Goal: Task Accomplishment & Management: Manage account settings

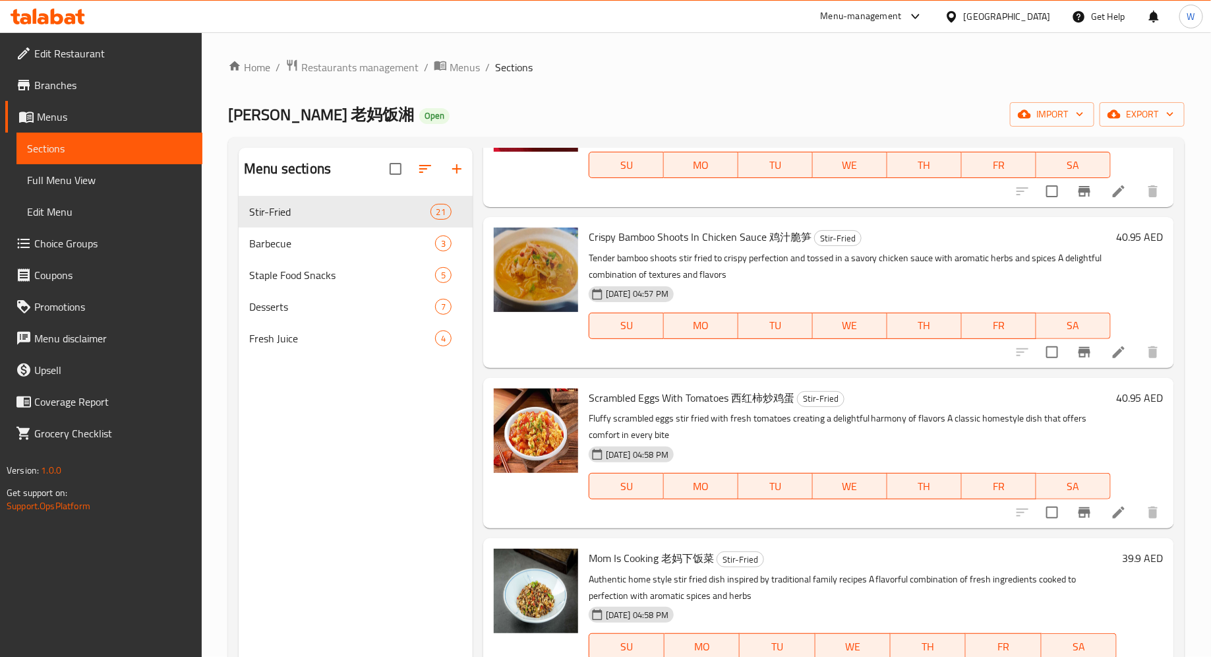
scroll to position [1329, 0]
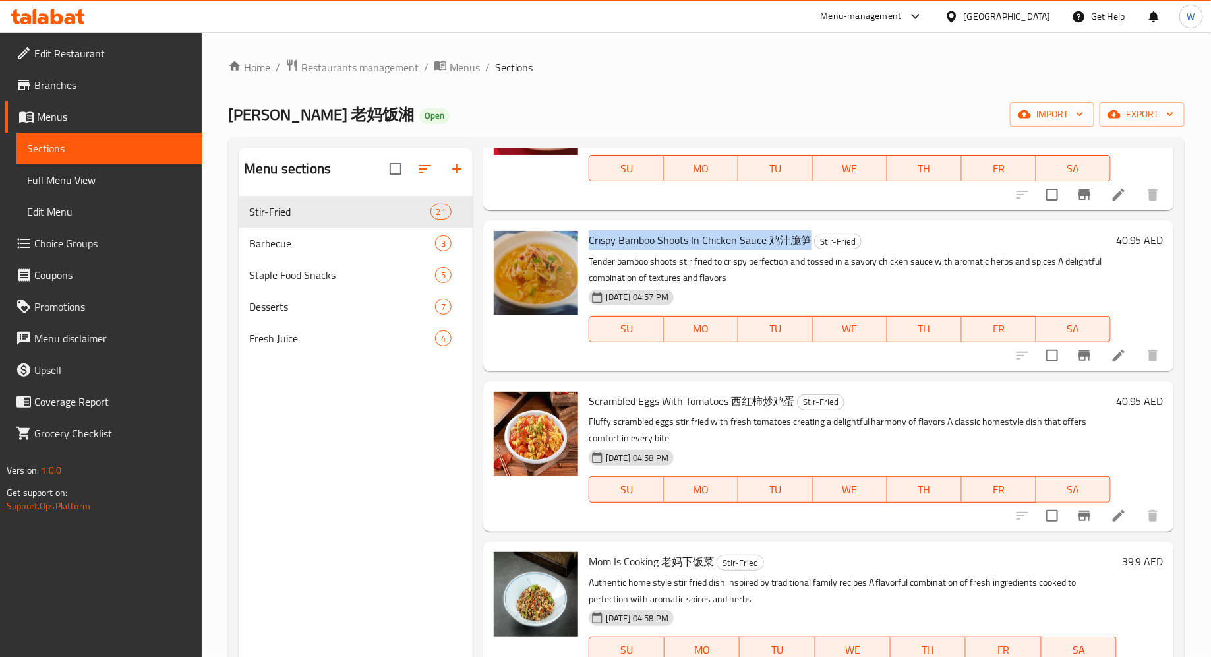
drag, startPoint x: 591, startPoint y: 221, endPoint x: 805, endPoint y: 220, distance: 214.3
click at [805, 230] on span "Crispy Bamboo Shoots In Chicken Sauce 鸡汁脆笋" at bounding box center [700, 240] width 223 height 20
copy span "Crispy Bamboo Shoots In Chicken Sauce 鸡汁脆笋"
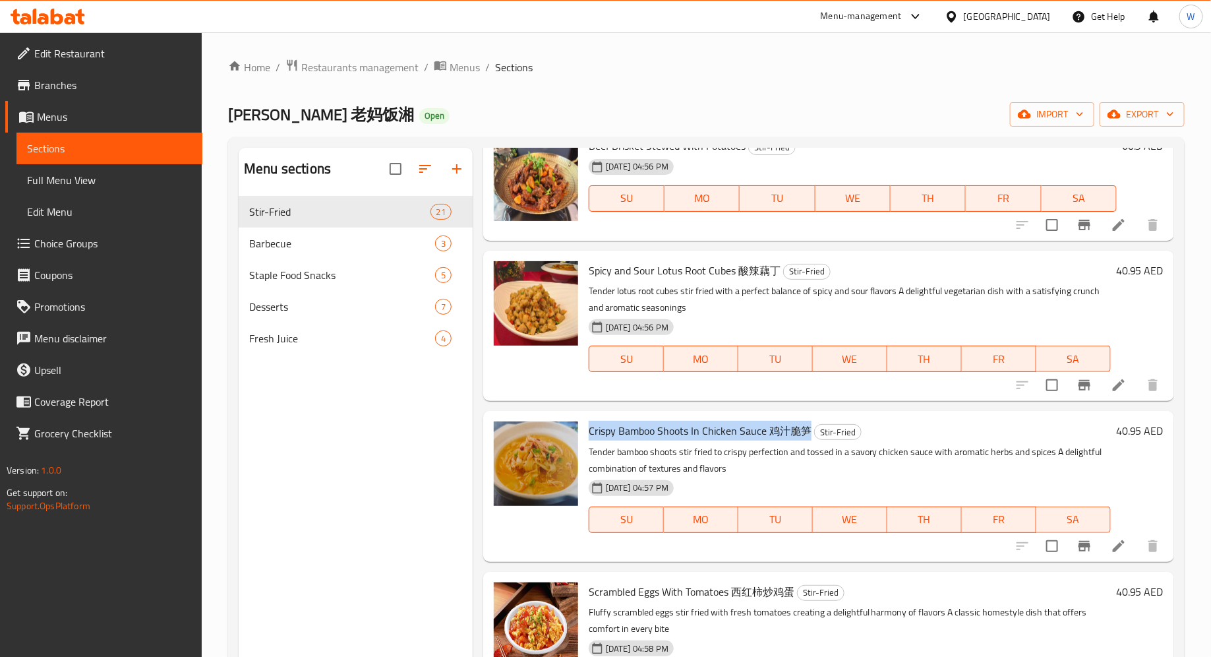
scroll to position [1166, 0]
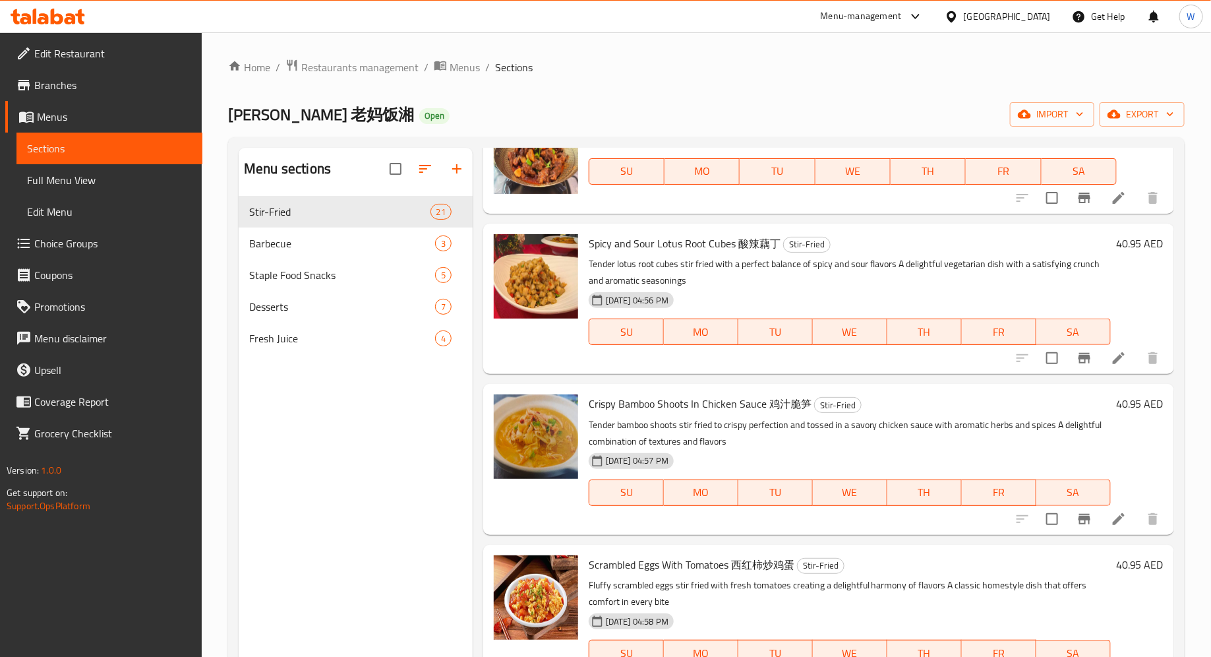
click at [719, 417] on p "Tender bamboo shoots stir fried to crispy perfection and tossed in a savory chi…" at bounding box center [850, 433] width 522 height 33
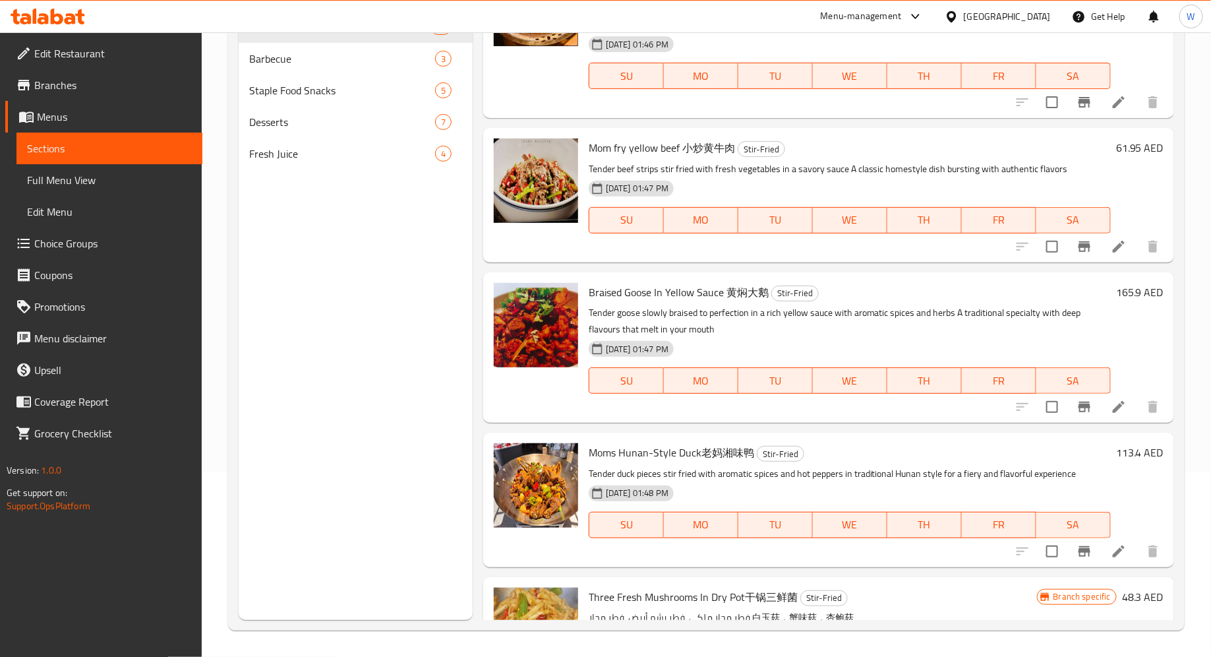
scroll to position [0, 0]
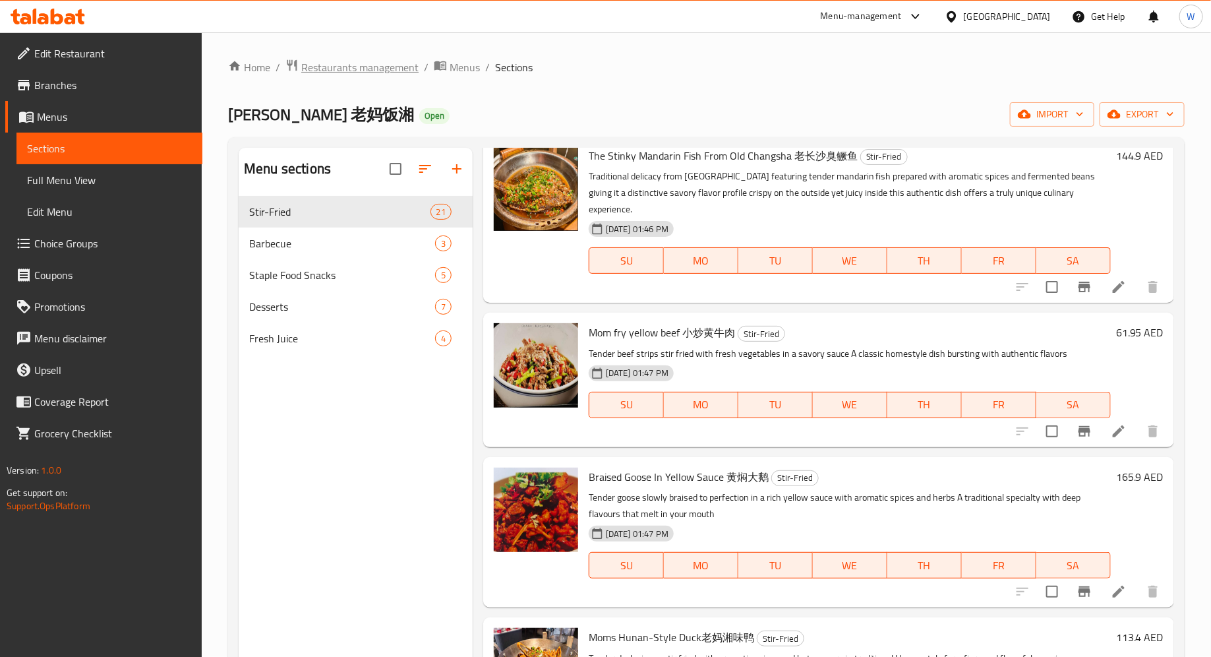
click at [348, 62] on span "Restaurants management" at bounding box center [359, 67] width 117 height 16
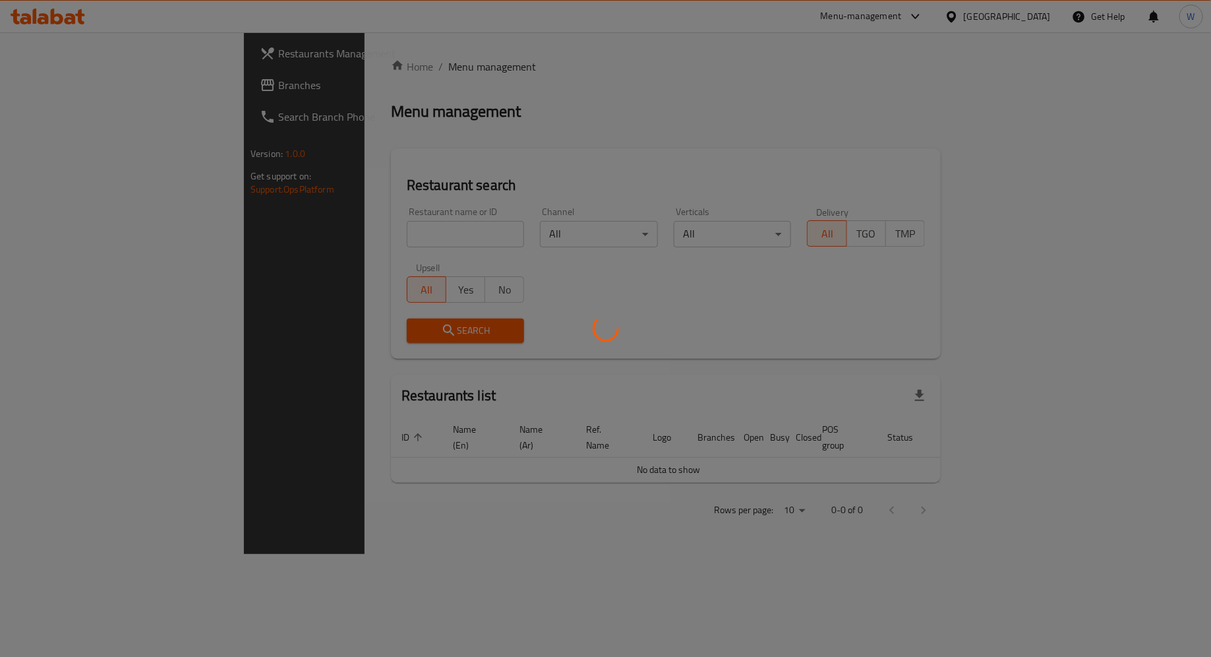
click at [406, 216] on div at bounding box center [605, 328] width 1211 height 657
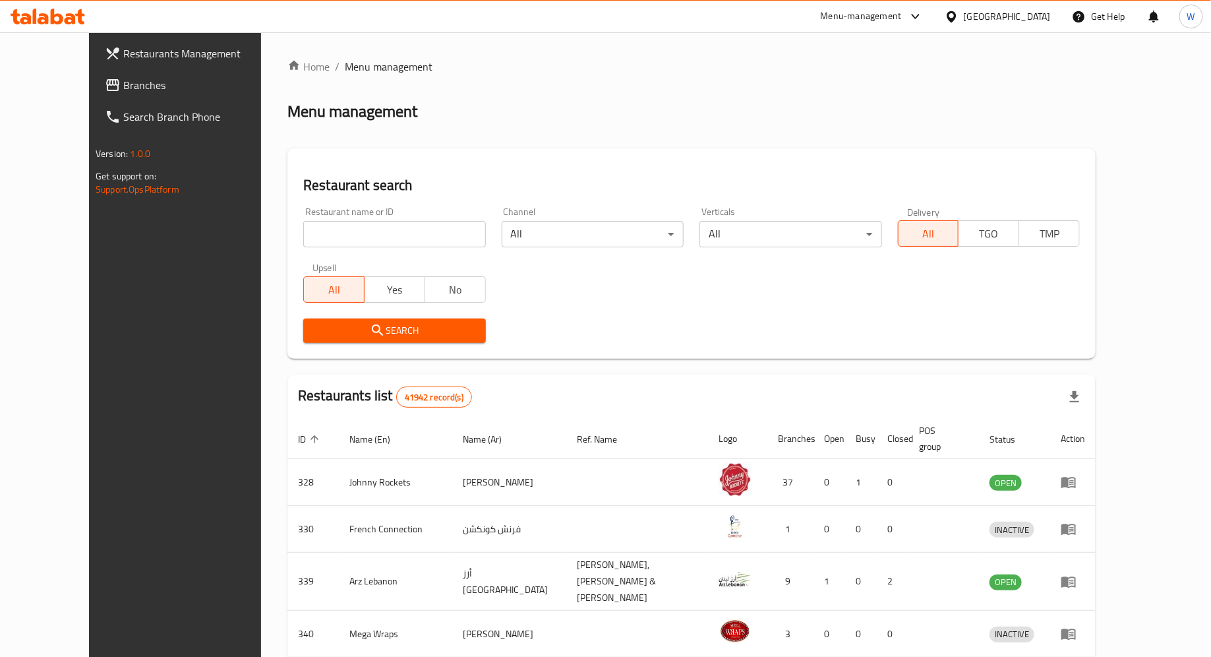
click at [406, 225] on input "search" at bounding box center [394, 234] width 182 height 26
type input "oriental wok"
click button "Search" at bounding box center [394, 330] width 182 height 24
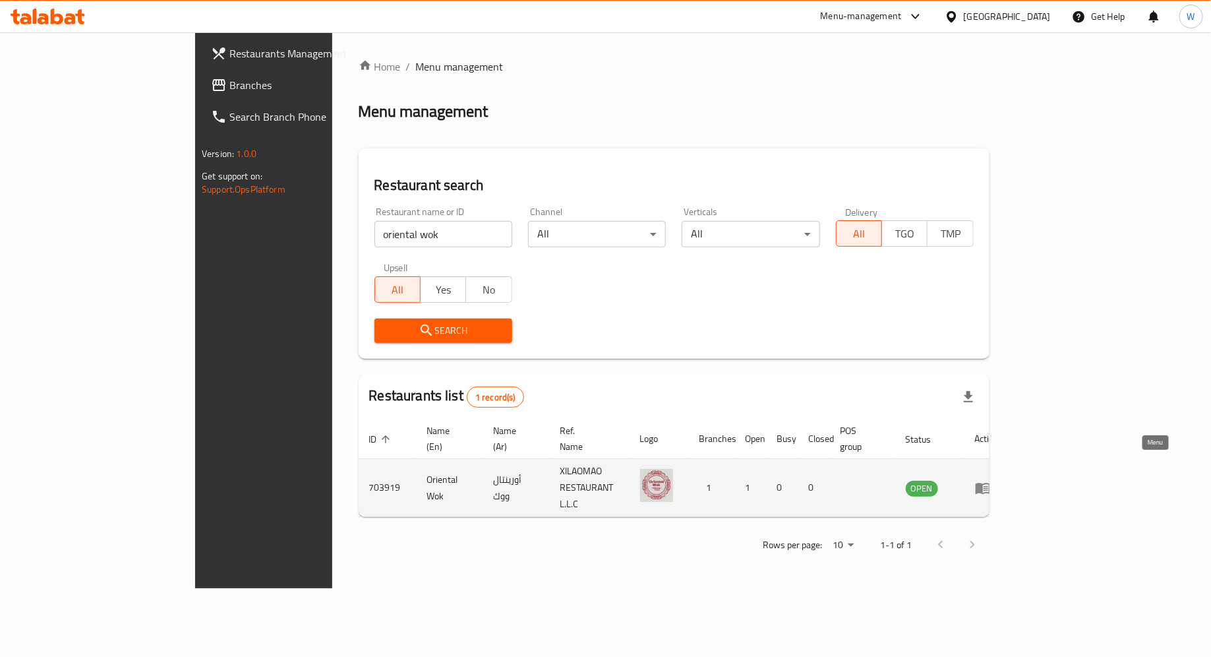
click at [990, 483] on icon "enhanced table" at bounding box center [983, 488] width 15 height 11
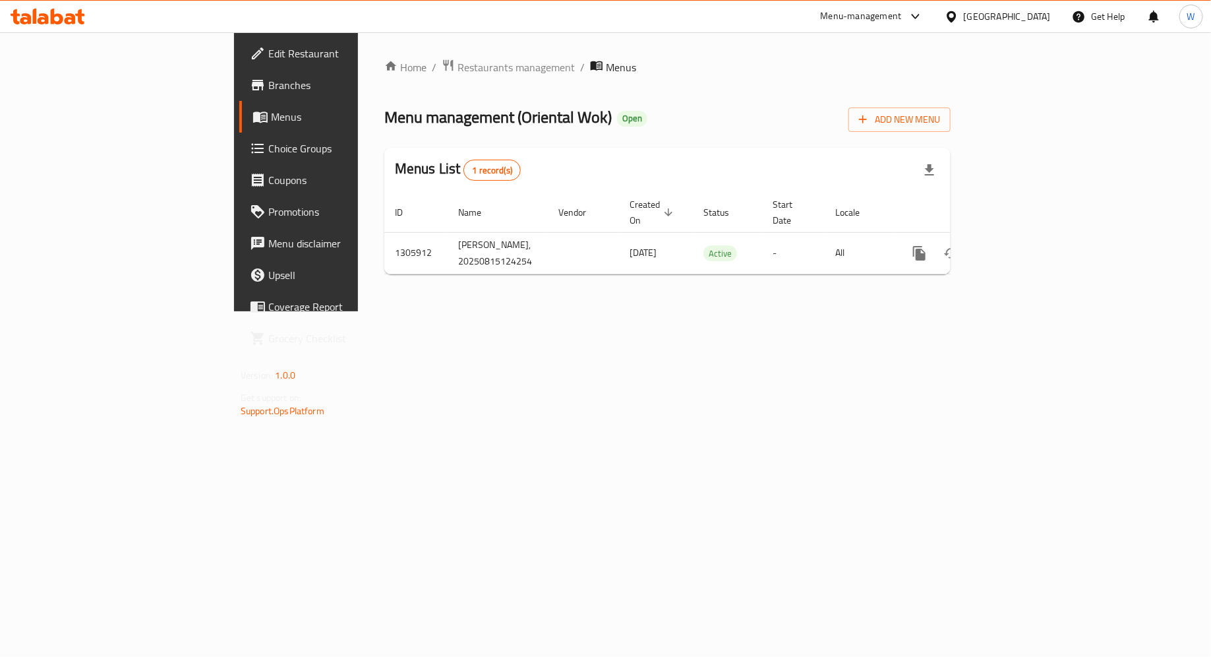
click at [268, 48] on span "Edit Restaurant" at bounding box center [347, 53] width 158 height 16
